Goal: Task Accomplishment & Management: Manage account settings

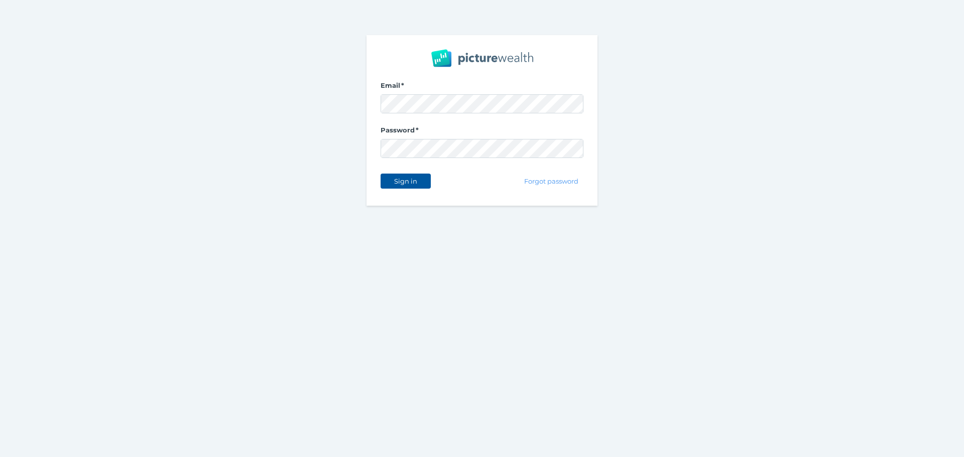
click at [423, 184] on button "Sign in" at bounding box center [405, 181] width 50 height 15
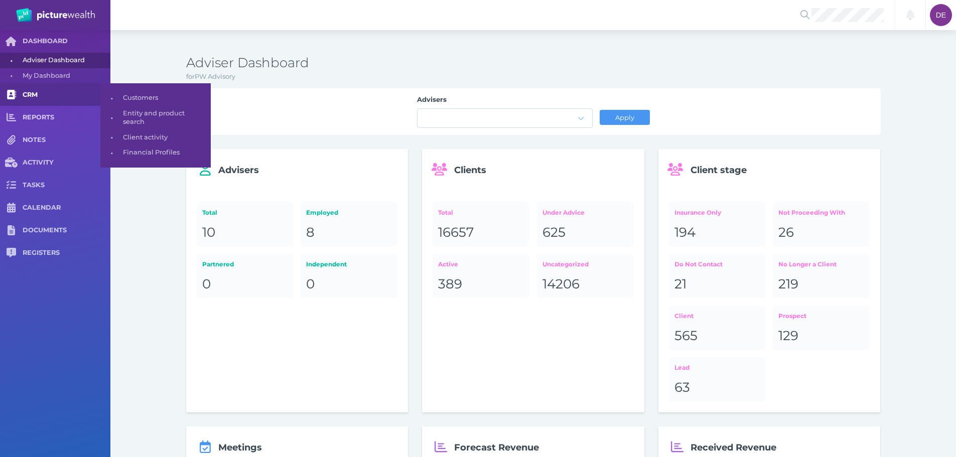
click at [37, 88] on link "CRM" at bounding box center [55, 94] width 110 height 23
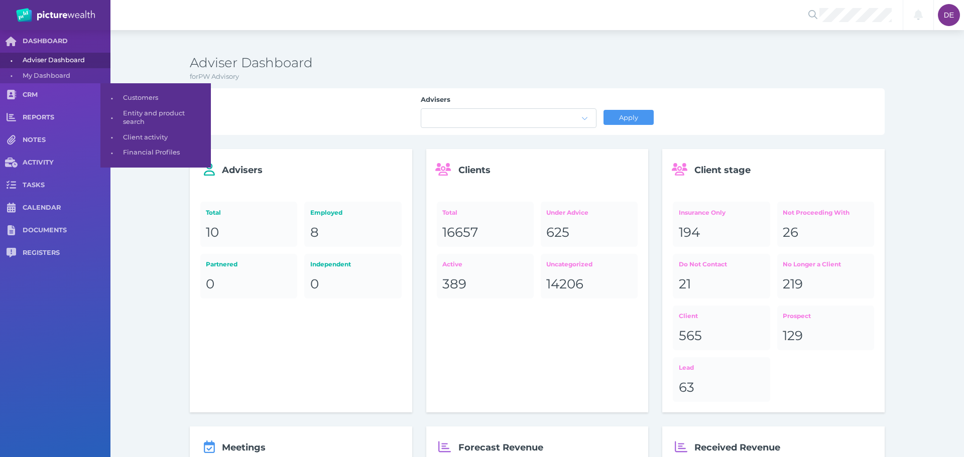
select select "25"
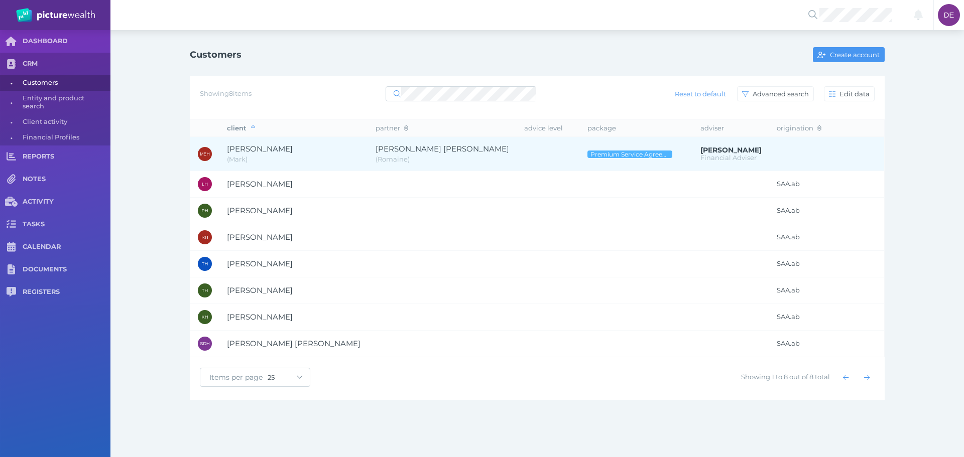
click at [403, 157] on span "( Romaine )" at bounding box center [441, 160] width 133 height 10
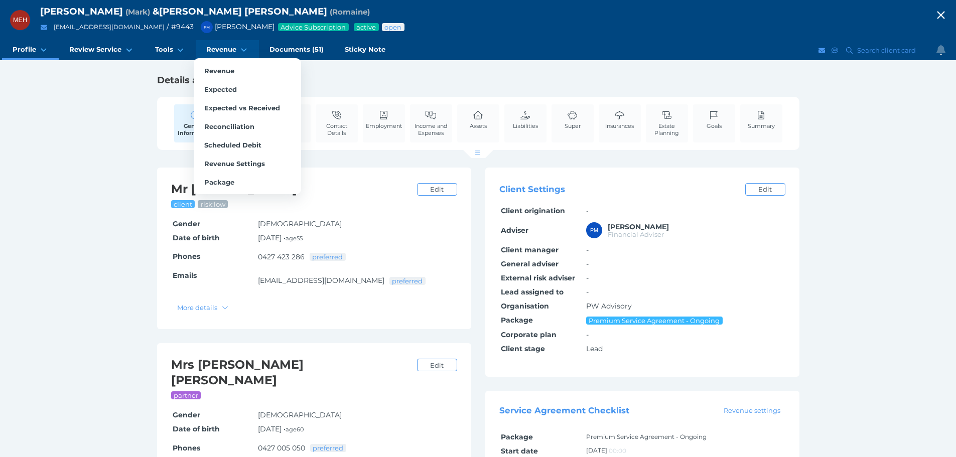
click at [206, 51] on span "Revenue" at bounding box center [221, 49] width 30 height 9
select select "25"
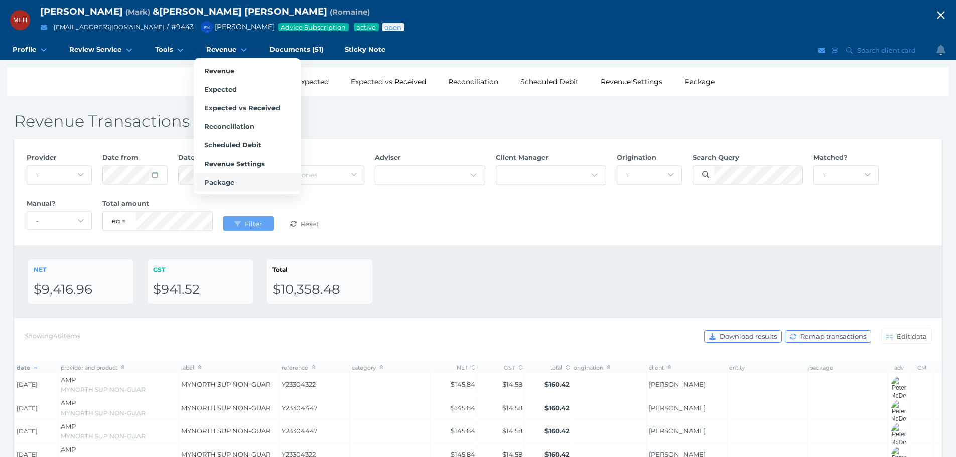
click at [238, 185] on link "Package" at bounding box center [247, 182] width 107 height 19
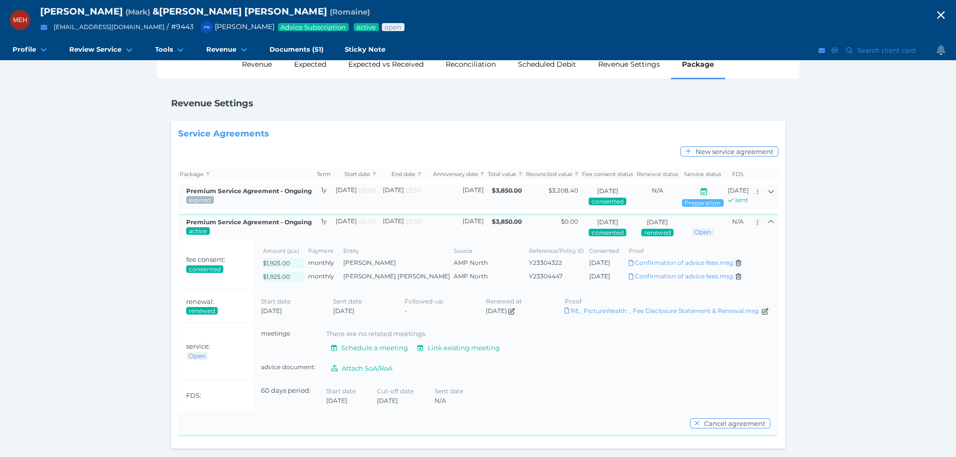
scroll to position [37, 0]
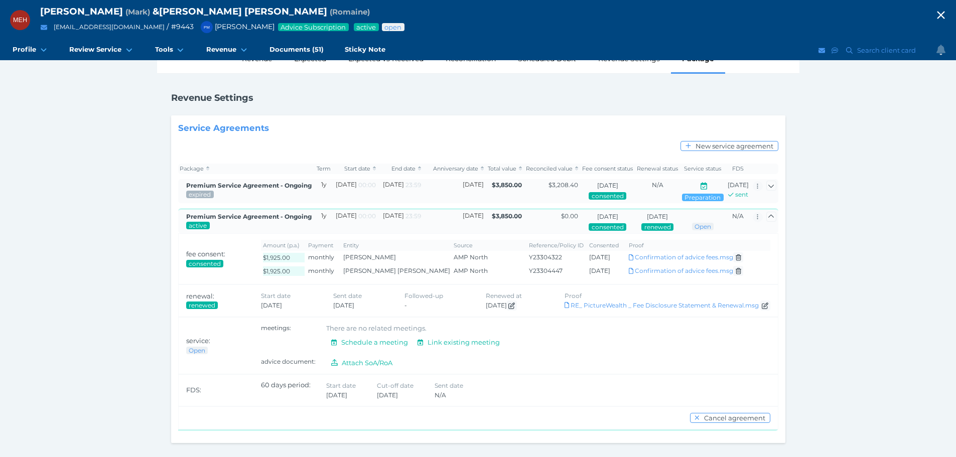
click at [945, 9] on icon "button" at bounding box center [941, 15] width 12 height 15
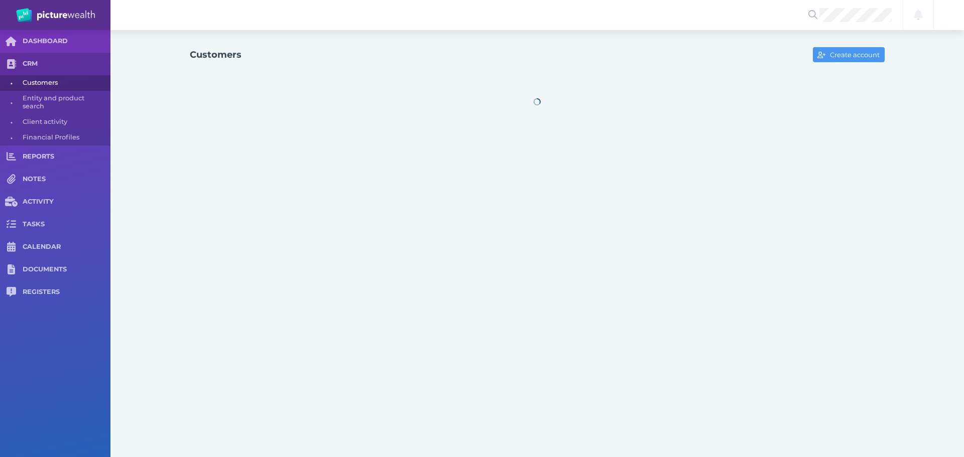
select select "25"
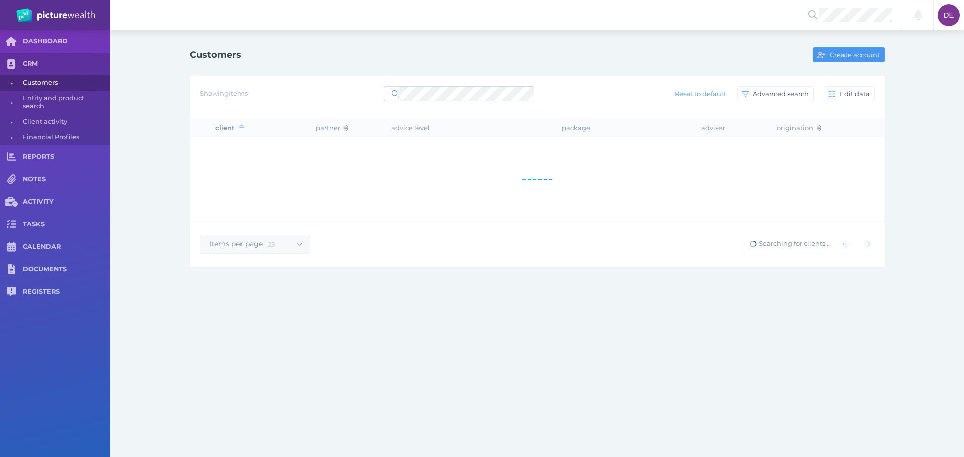
click at [423, 104] on div "Showing items Reset to default Advanced search Edit data" at bounding box center [537, 93] width 674 height 21
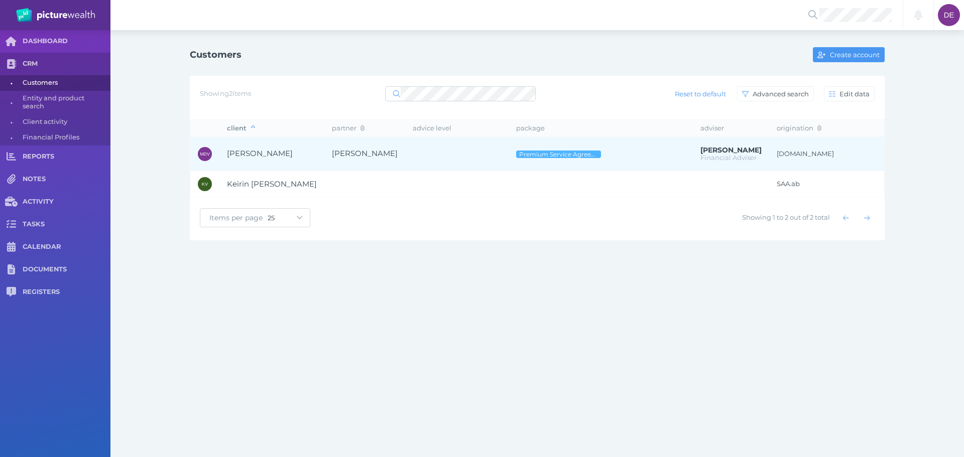
click at [361, 153] on span "[PERSON_NAME]" at bounding box center [365, 154] width 66 height 10
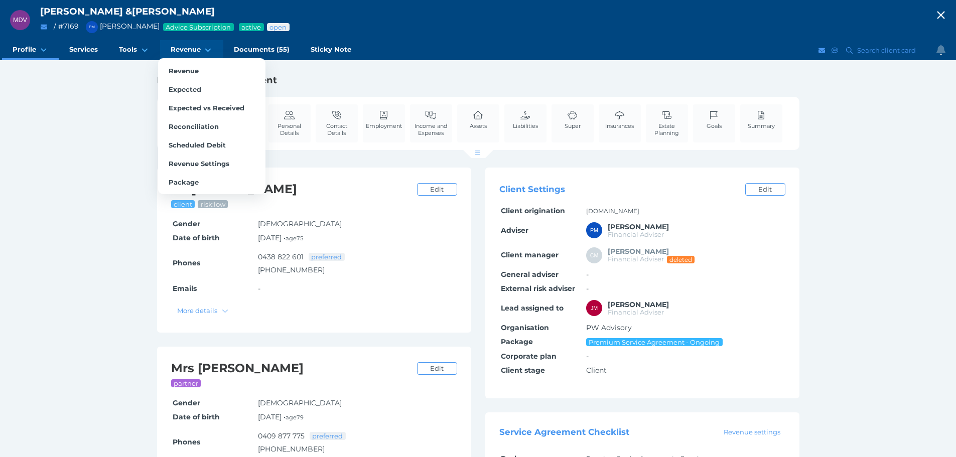
click at [192, 50] on span "Revenue" at bounding box center [186, 49] width 30 height 9
select select "25"
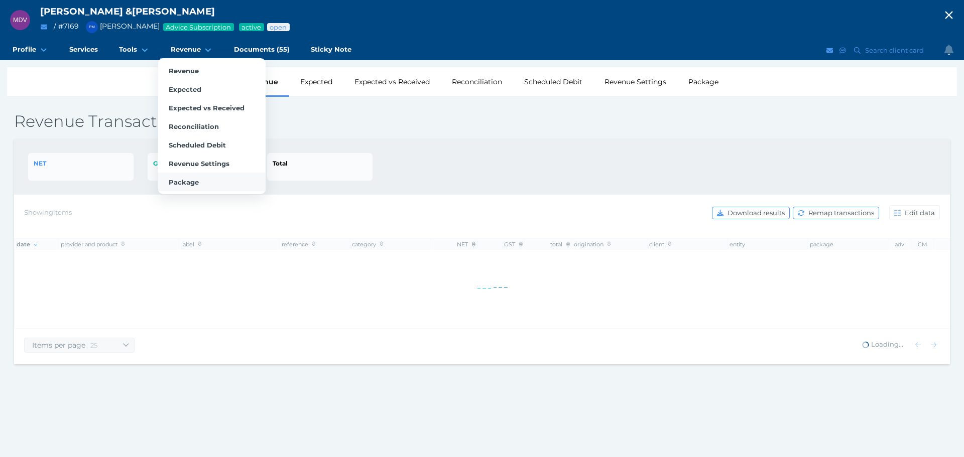
click at [196, 179] on span "Package" at bounding box center [184, 182] width 30 height 8
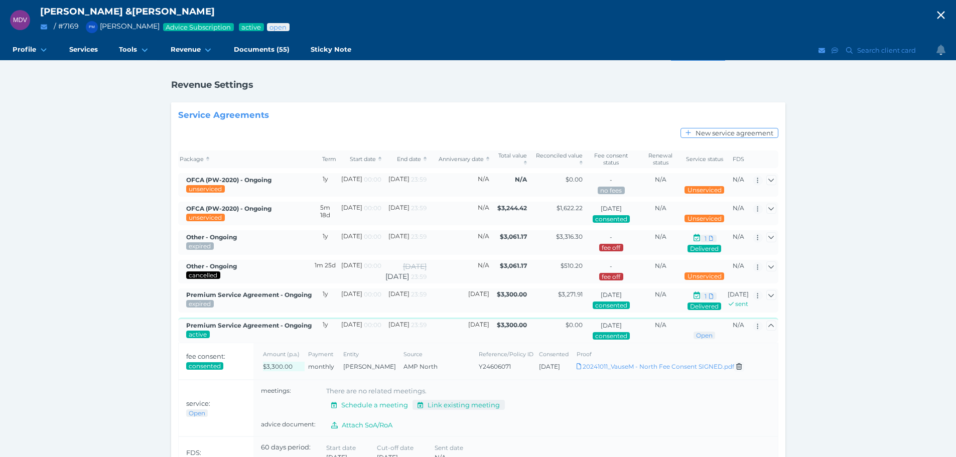
scroll to position [129, 0]
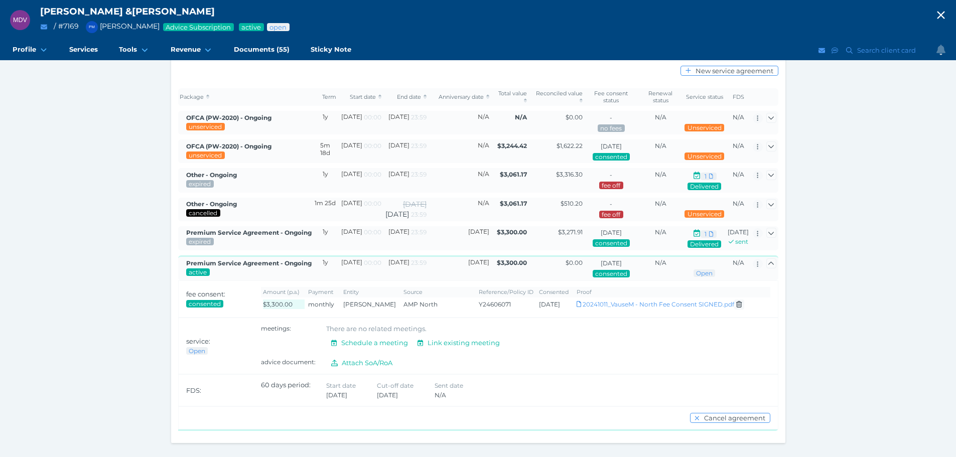
click at [942, 15] on icon "button" at bounding box center [941, 15] width 12 height 15
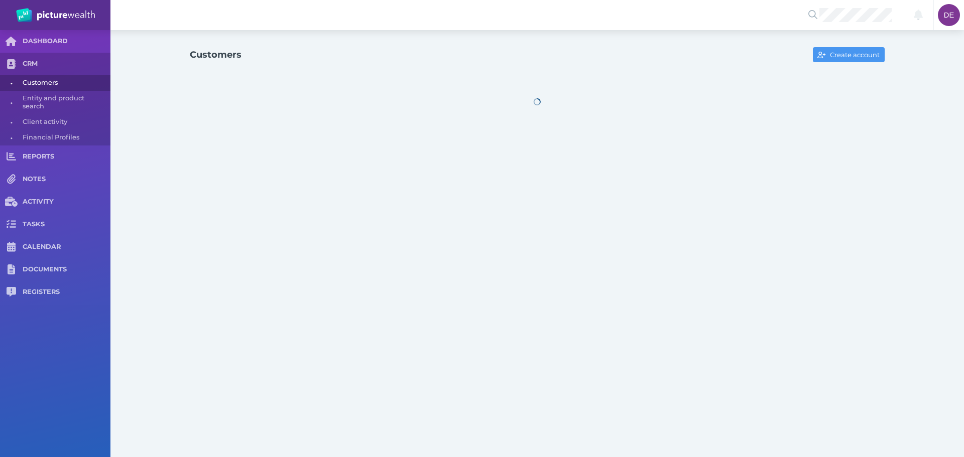
select select "25"
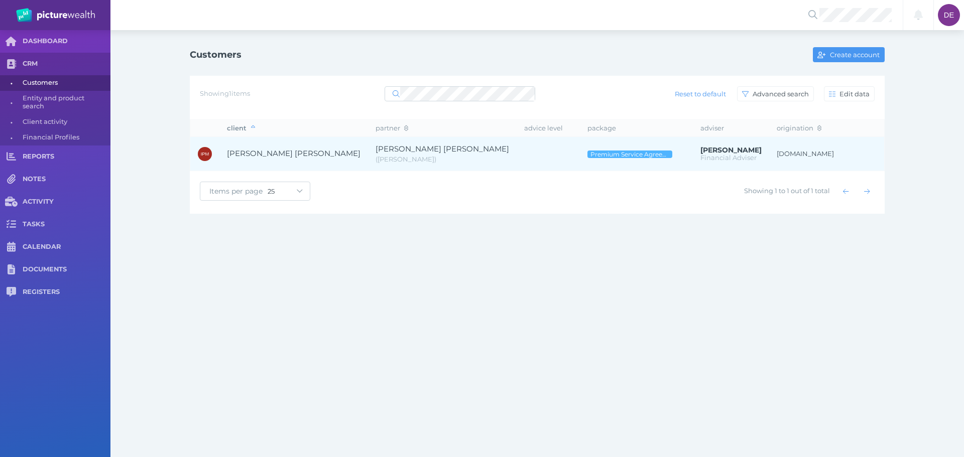
click at [516, 149] on td at bounding box center [547, 154] width 63 height 34
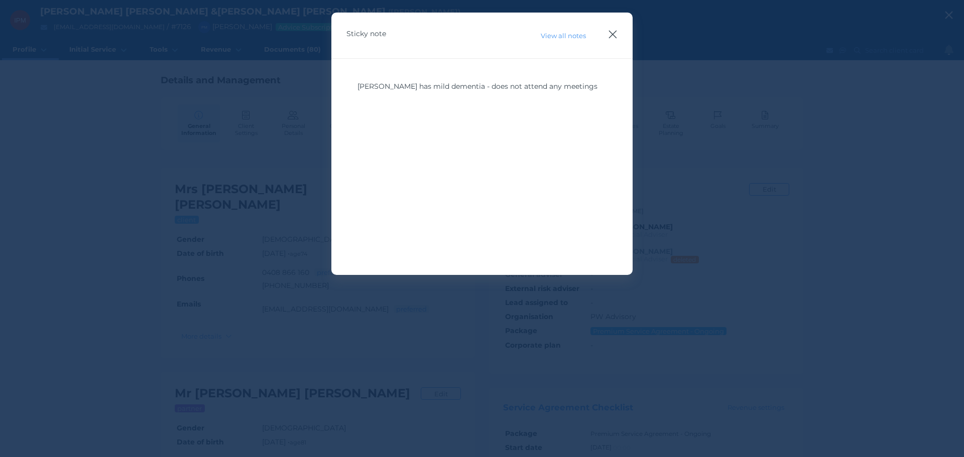
click at [615, 37] on icon "button" at bounding box center [613, 35] width 8 height 8
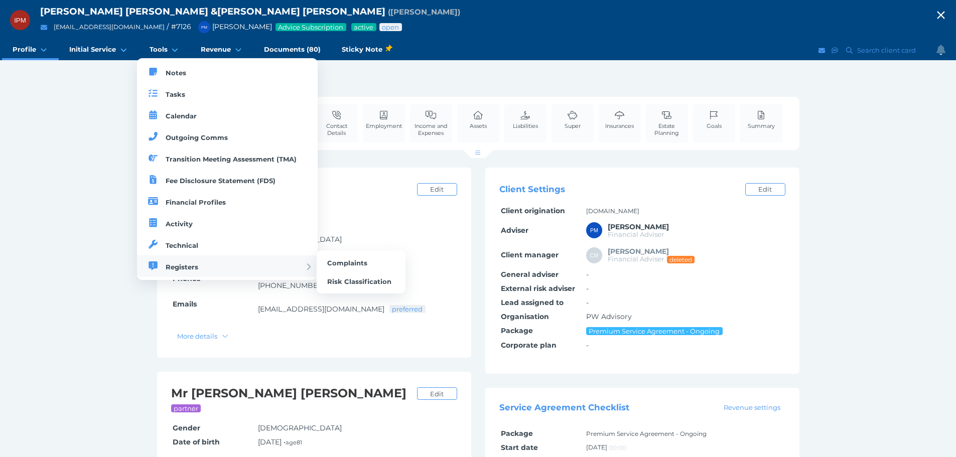
click at [180, 264] on span "Registers" at bounding box center [182, 267] width 33 height 8
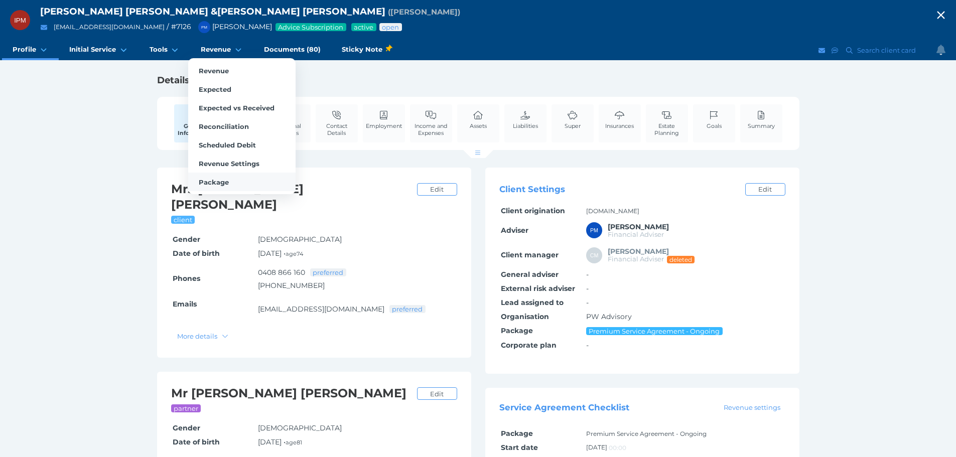
click at [235, 177] on link "Package" at bounding box center [241, 182] width 107 height 19
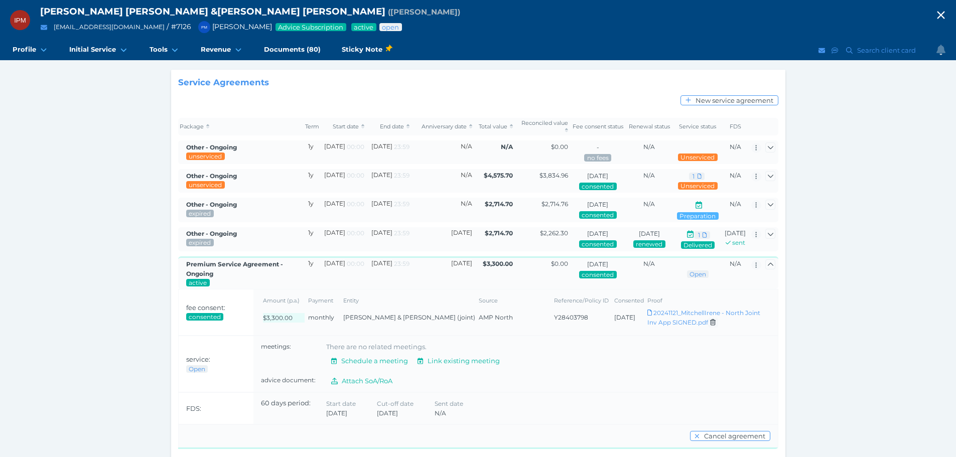
scroll to position [77, 0]
